Goal: Find specific page/section: Find specific page/section

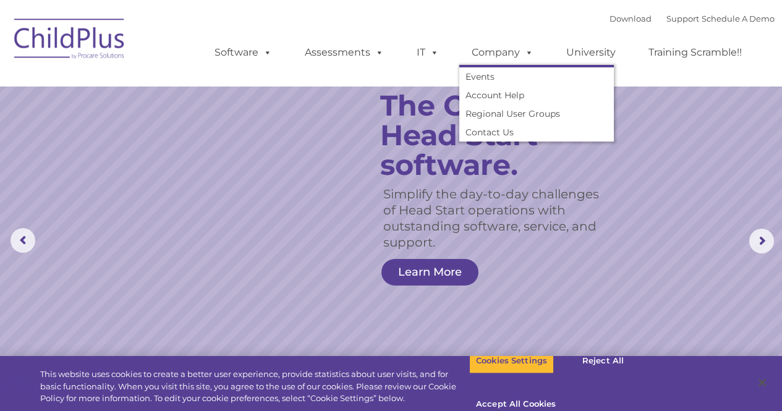
select select "MEDIUM"
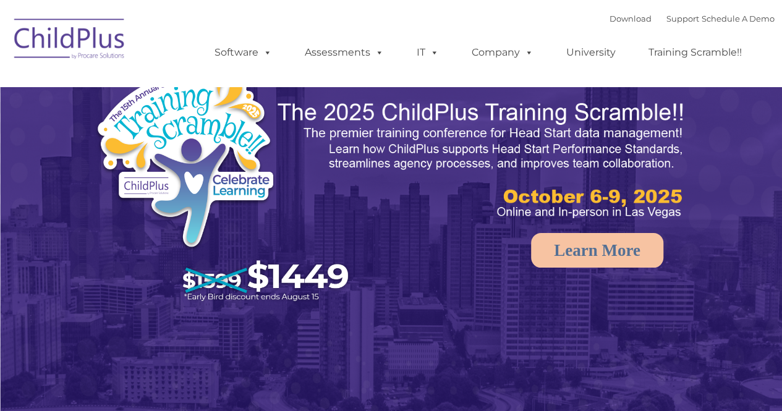
select select "MEDIUM"
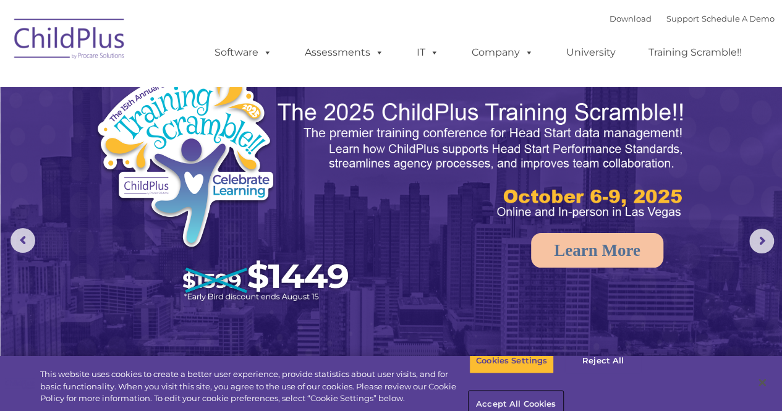
click at [563, 392] on button "Accept All Cookies" at bounding box center [515, 405] width 93 height 26
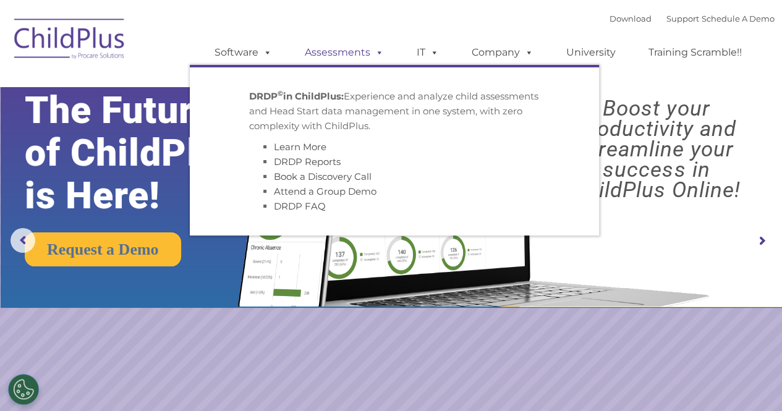
click at [331, 56] on link "Assessments" at bounding box center [344, 52] width 104 height 25
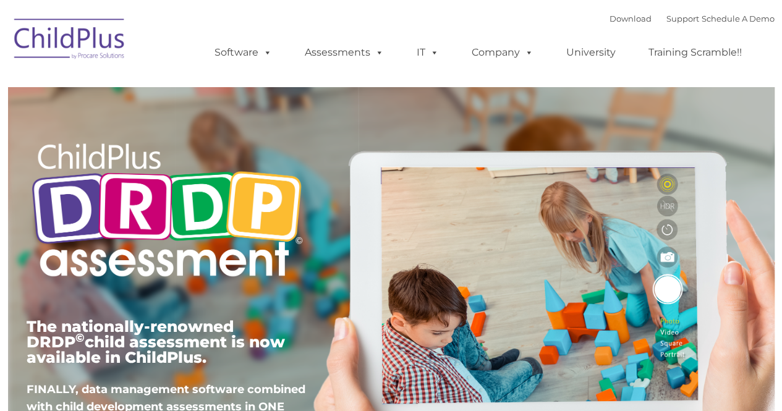
type input ""
click at [250, 45] on link "Software" at bounding box center [243, 52] width 82 height 25
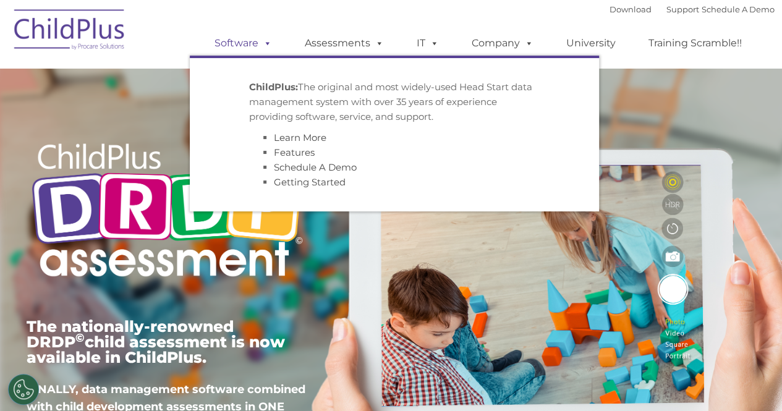
click at [254, 45] on link "Software" at bounding box center [243, 43] width 82 height 25
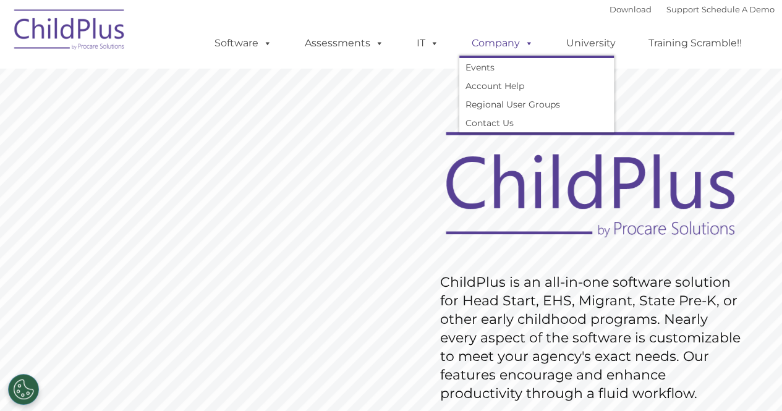
click at [527, 41] on span at bounding box center [527, 43] width 14 height 12
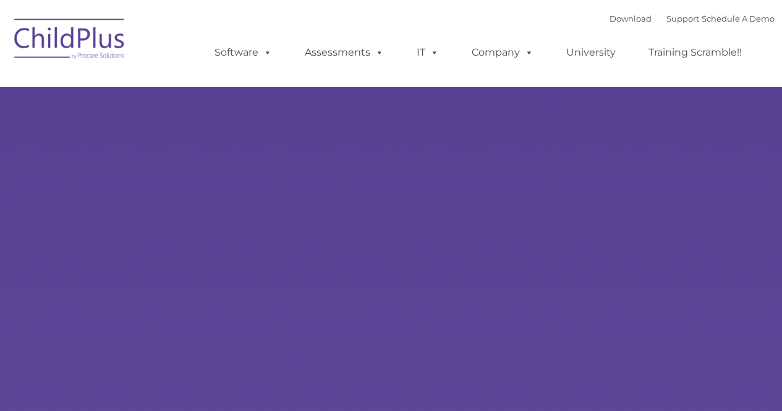
type input ""
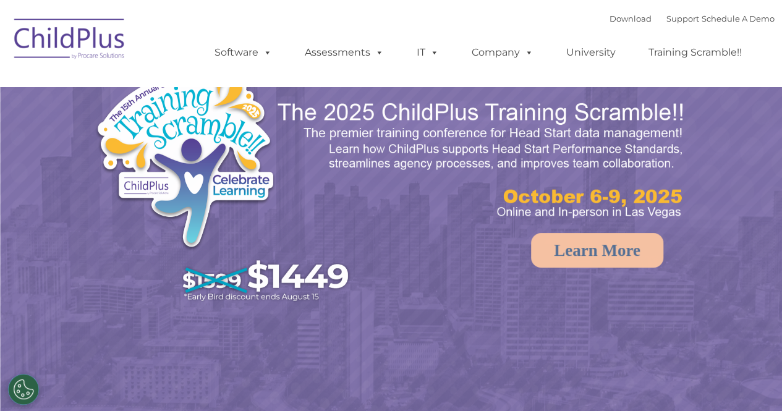
select select "MEDIUM"
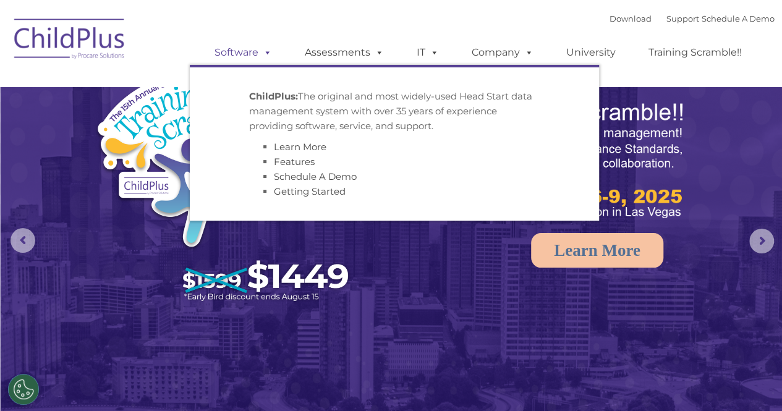
click at [254, 53] on link "Software" at bounding box center [243, 52] width 82 height 25
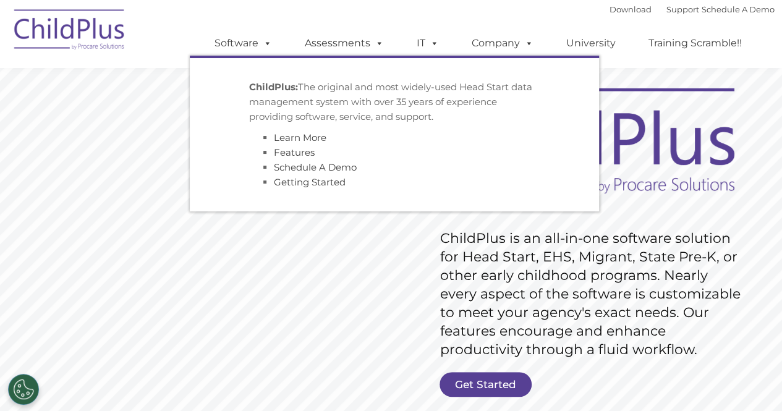
scroll to position [42, 0]
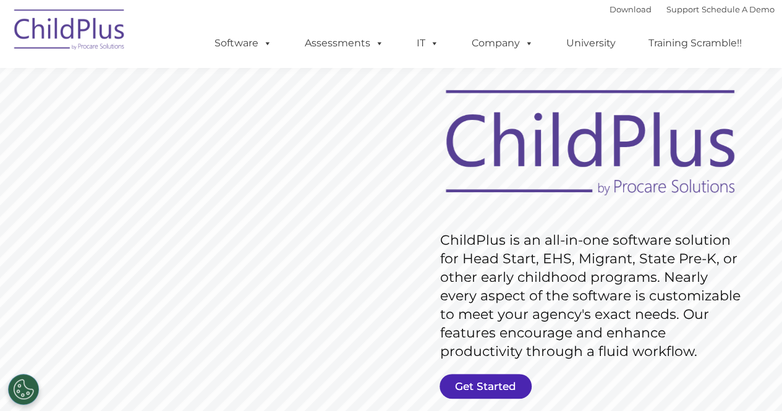
click at [481, 375] on link "Get Started" at bounding box center [486, 386] width 92 height 25
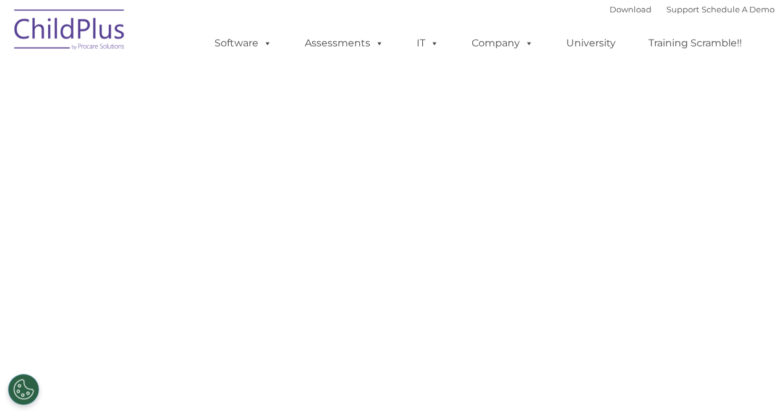
select select "MEDIUM"
